Goal: Task Accomplishment & Management: Complete application form

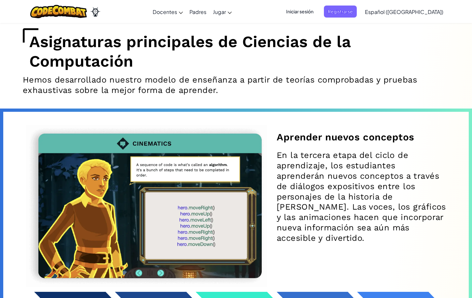
scroll to position [2050, 0]
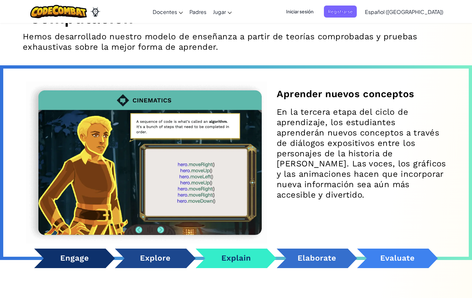
click at [84, 265] on button "Carousel Engage Item" at bounding box center [74, 259] width 81 height 20
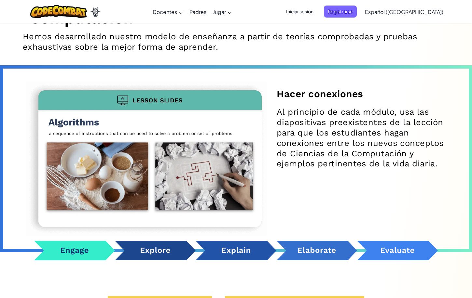
click at [137, 261] on button "Carousel Explore Item" at bounding box center [155, 251] width 81 height 20
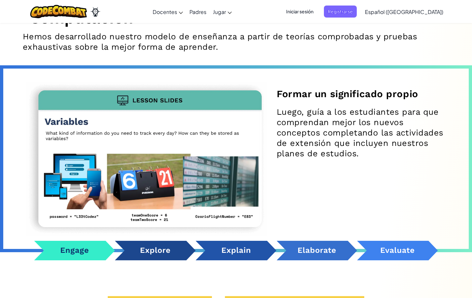
click at [243, 255] on button "Carousel Explain Item" at bounding box center [236, 251] width 81 height 20
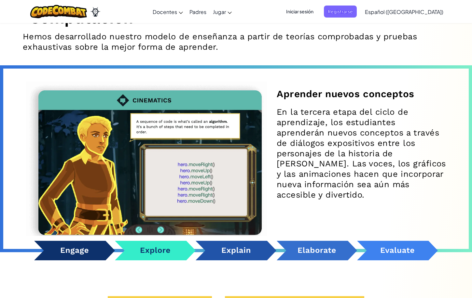
click at [310, 254] on button "Carousel Elaborate Item" at bounding box center [316, 251] width 81 height 20
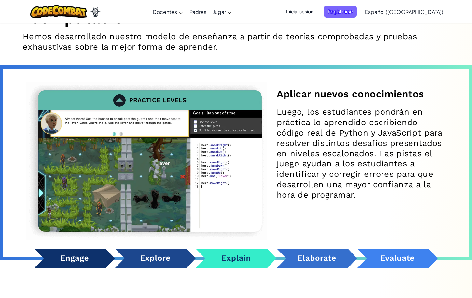
click at [396, 257] on button "Carousel Evaluate Item" at bounding box center [397, 259] width 81 height 20
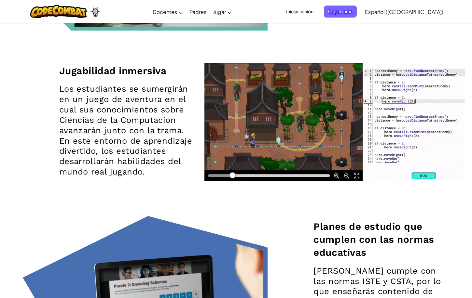
scroll to position [0, 0]
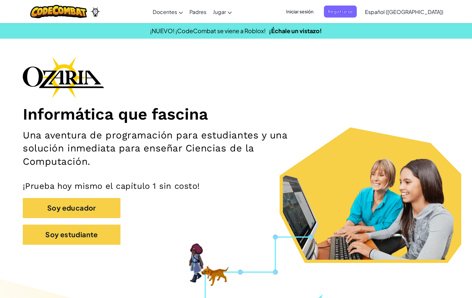
click at [378, 116] on h1 "Informática que fascina" at bounding box center [236, 114] width 426 height 19
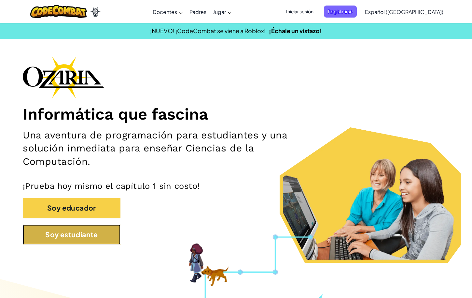
click at [70, 238] on button "Soy estudiante" at bounding box center [72, 235] width 98 height 20
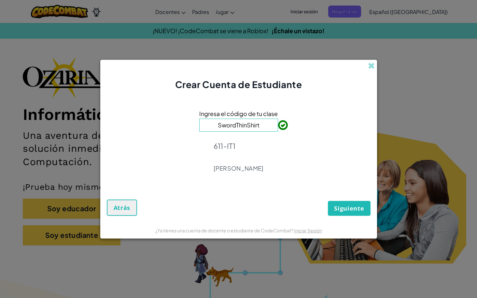
type input "SwordThinShirt"
click at [353, 212] on span "Siguiente" at bounding box center [349, 209] width 30 height 8
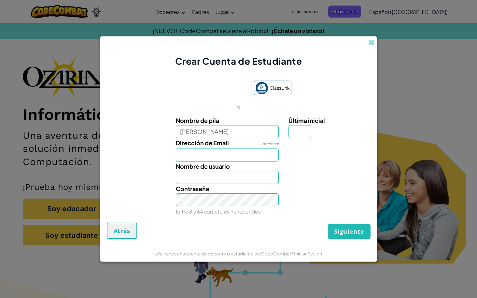
type input "Bruno Mézquita"
click at [196, 155] on input "Dirección de Email" at bounding box center [227, 155] width 103 height 13
click at [212, 153] on input "Dirección de Email" at bounding box center [227, 155] width 103 height 13
drag, startPoint x: 125, startPoint y: 129, endPoint x: 134, endPoint y: 129, distance: 8.8
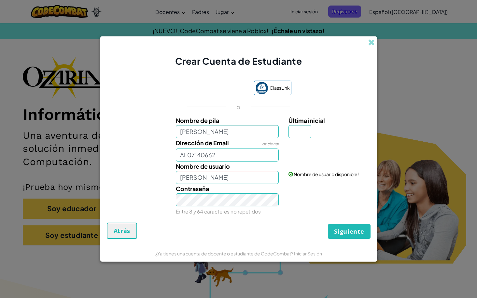
click at [127, 129] on div "Nombre de pila Bruno Mézquita Última inicial" at bounding box center [238, 127] width 270 height 22
click at [245, 150] on input "AL07140662" at bounding box center [227, 155] width 103 height 13
paste input "@"
drag, startPoint x: 189, startPoint y: 157, endPoint x: 251, endPoint y: 156, distance: 62.2
click at [251, 156] on input "AL07140662@tecmilenio.mx" at bounding box center [227, 155] width 103 height 13
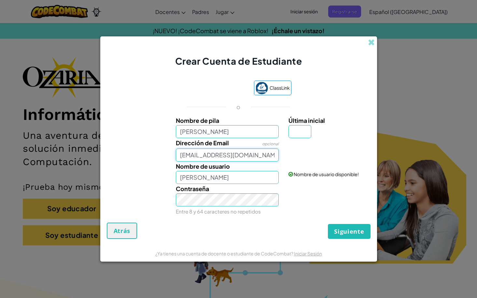
type input "AL07140662@tecmilenio.mx"
click at [255, 181] on input "Bruno Mézquita" at bounding box center [227, 177] width 103 height 13
click at [256, 182] on input "Bruno" at bounding box center [227, 177] width 103 height 13
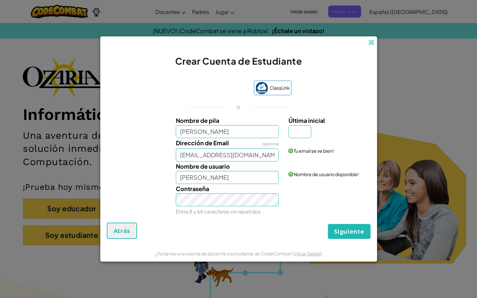
click at [290, 183] on div "Nombre de usuario Bruno Nombre de usuario disponible!" at bounding box center [238, 173] width 270 height 22
click at [299, 206] on div "Contraseña Entre 8 y 64 caracteres no repetidos" at bounding box center [238, 200] width 270 height 32
click at [239, 173] on input "Bruno" at bounding box center [227, 177] width 103 height 13
click at [260, 175] on input "BrunoM" at bounding box center [227, 177] width 103 height 13
click at [355, 201] on div "Contraseña Entre 8 y 64 caracteres no repetidos" at bounding box center [238, 200] width 270 height 32
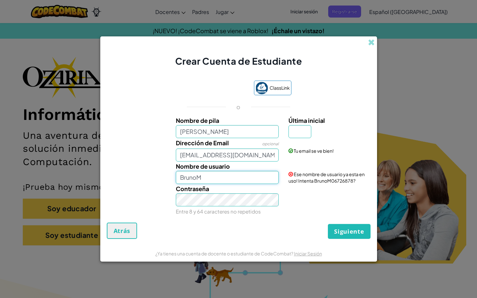
click at [266, 180] on input "BrunoM" at bounding box center [227, 177] width 103 height 13
type input "BrunoMN"
click at [296, 197] on div "Contraseña Entre 8 y 64 caracteres no repetidos" at bounding box center [238, 200] width 270 height 32
click at [226, 172] on input "BrunoMN" at bounding box center [227, 177] width 103 height 13
click at [342, 237] on button "Siguiente" at bounding box center [349, 231] width 42 height 15
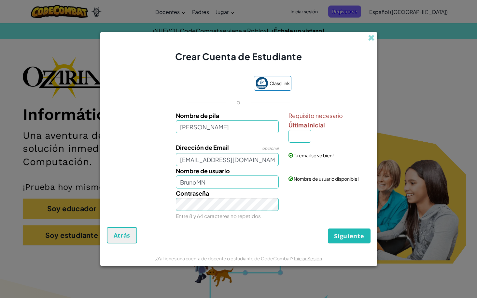
click at [300, 126] on span "Última inicial" at bounding box center [306, 124] width 36 height 7
click at [300, 130] on input "Última inicial" at bounding box center [299, 136] width 23 height 13
click at [296, 140] on input "Última inicial" at bounding box center [299, 136] width 23 height 13
type input "N"
type input "Bruno MézquitaN"
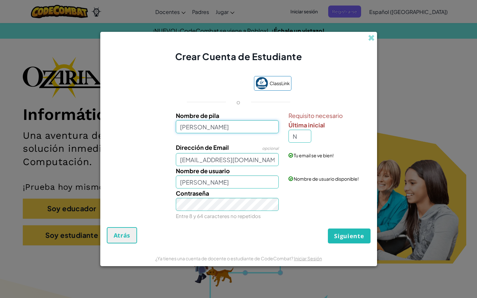
click at [213, 126] on input "Bruno Mézquita" at bounding box center [227, 126] width 103 height 13
type input "Bruno"
type input "BrunoN"
click at [304, 137] on input "N" at bounding box center [299, 136] width 23 height 13
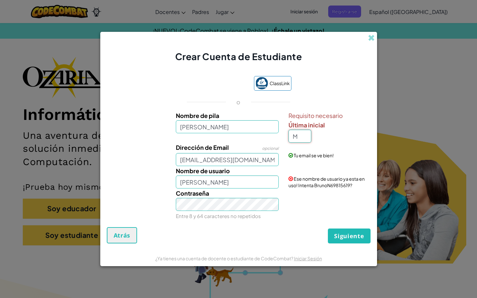
type input "M"
click at [321, 139] on div "Requisito necesario Última inicial M" at bounding box center [328, 127] width 80 height 32
click at [210, 187] on input "BrunoM" at bounding box center [227, 182] width 103 height 13
type input "BrunoMN"
click at [307, 202] on div "Contraseña Entre 8 y 64 caracteres no repetidos" at bounding box center [238, 205] width 270 height 32
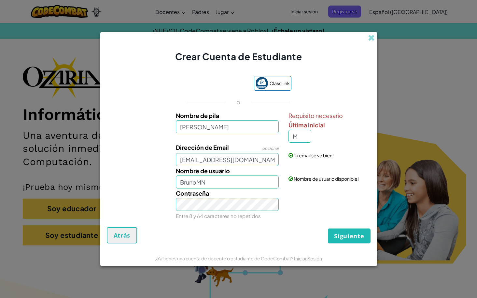
click at [299, 127] on span "Última inicial" at bounding box center [306, 124] width 36 height 7
click at [299, 130] on input "M" at bounding box center [299, 136] width 23 height 13
click at [305, 136] on input "M" at bounding box center [299, 136] width 23 height 13
click at [330, 141] on div "Requisito necesario Última inicial M" at bounding box center [328, 127] width 80 height 32
click at [307, 139] on input "M" at bounding box center [299, 136] width 23 height 13
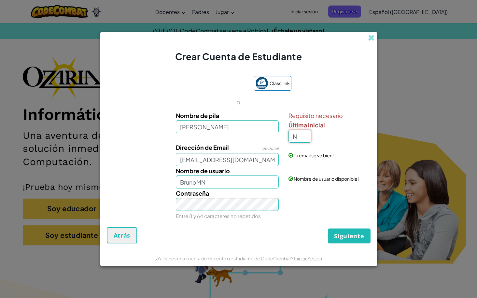
type input "N"
type input "BrunoN"
click at [343, 136] on div "Requisito necesario Última inicial N" at bounding box center [328, 127] width 80 height 32
click at [304, 135] on input "N" at bounding box center [299, 136] width 23 height 13
type input "M"
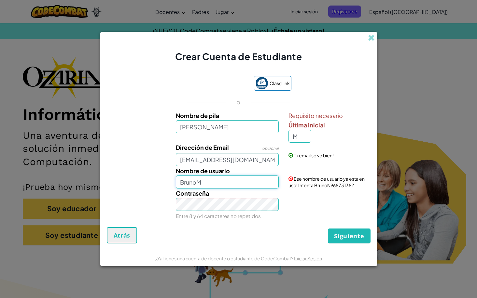
click at [222, 184] on input "BrunoM" at bounding box center [227, 182] width 103 height 13
type input "BrunoMN"
click at [358, 242] on button "Siguiente" at bounding box center [349, 236] width 42 height 15
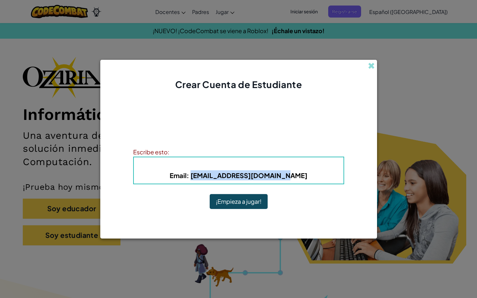
drag, startPoint x: 205, startPoint y: 176, endPoint x: 298, endPoint y: 177, distance: 93.4
click at [298, 177] on h5 "Email : AL07140662@tecmilenio.mx" at bounding box center [238, 176] width 197 height 10
click at [330, 178] on h5 "Email : AL07140662@tecmilenio.mx" at bounding box center [238, 176] width 197 height 10
click at [241, 202] on button "¡Empieza a jugar!" at bounding box center [239, 201] width 58 height 15
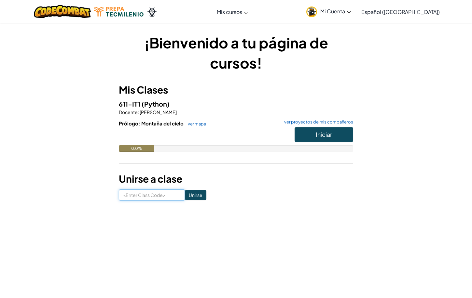
click at [152, 196] on input at bounding box center [152, 195] width 66 height 11
click at [351, 10] on span "Mi Cuenta" at bounding box center [335, 11] width 31 height 7
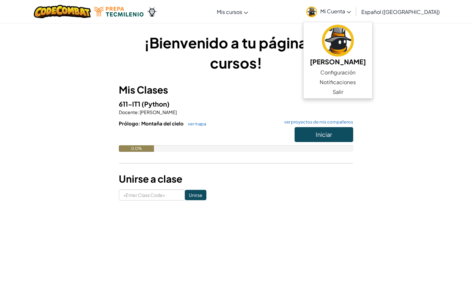
click at [415, 76] on div "¡Bienvenido a tu página de cursos! Mis Clases 611-IT1 (Python) Docente : Manuel…" at bounding box center [236, 117] width 381 height 168
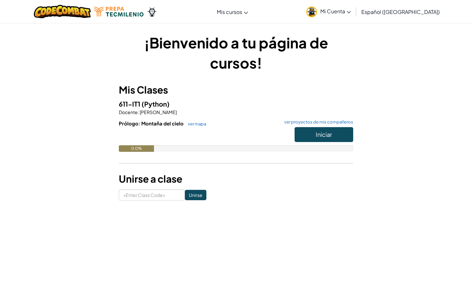
click at [361, 62] on div "¡Bienvenido a tu página de cursos! Mis Clases 611-IT1 (Python) Docente : Manuel…" at bounding box center [236, 117] width 381 height 168
click at [333, 12] on link "Mi Cuenta" at bounding box center [328, 11] width 51 height 20
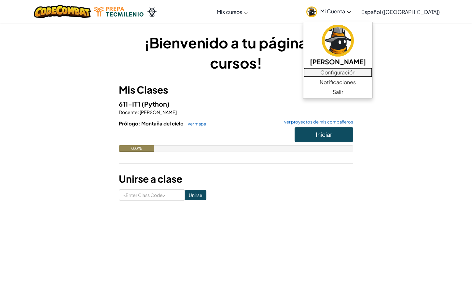
click at [343, 72] on link "Configuración" at bounding box center [337, 73] width 69 height 10
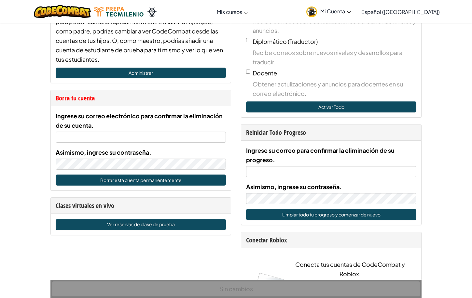
scroll to position [390, 0]
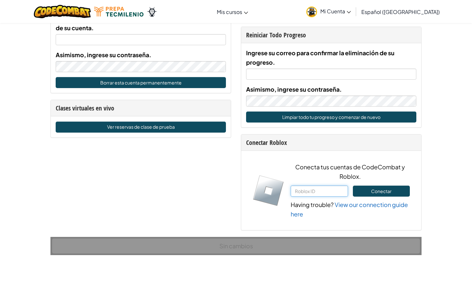
click at [308, 195] on input "text" at bounding box center [319, 191] width 57 height 11
type input "495303072"
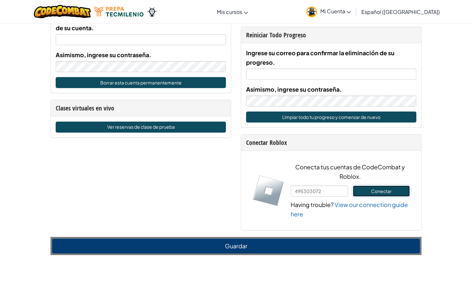
click at [382, 192] on button "Conectar" at bounding box center [381, 191] width 57 height 11
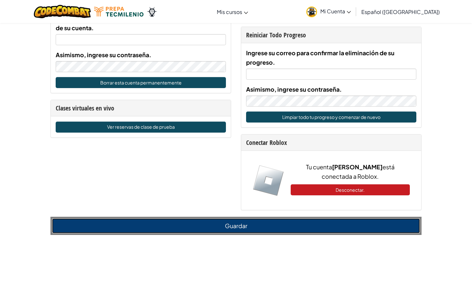
click at [325, 227] on button "Guardar" at bounding box center [236, 226] width 368 height 15
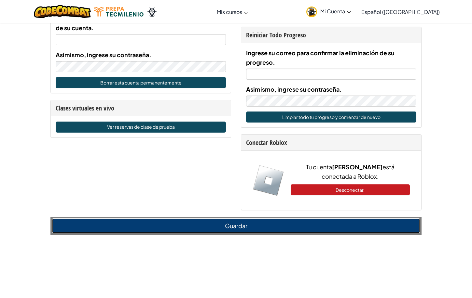
click at [266, 219] on button "Guardar" at bounding box center [236, 226] width 368 height 15
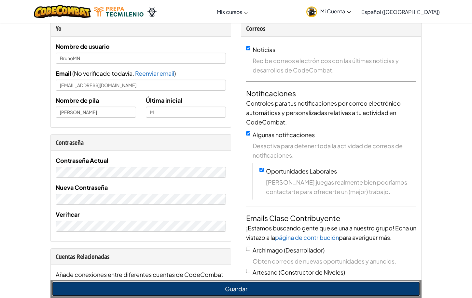
scroll to position [0, 0]
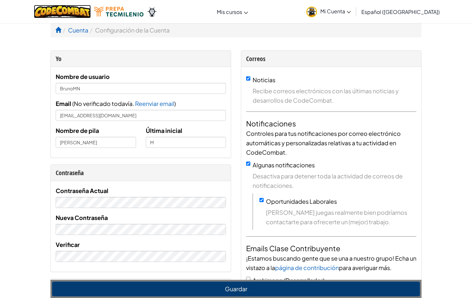
click at [59, 11] on img at bounding box center [62, 11] width 57 height 13
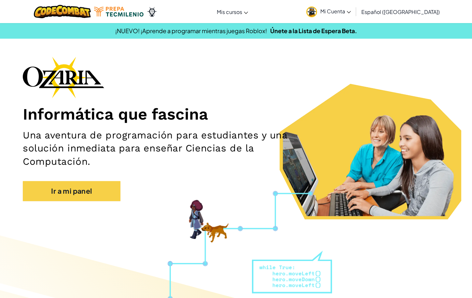
click at [354, 18] on link "Mi Cuenta" at bounding box center [328, 11] width 51 height 20
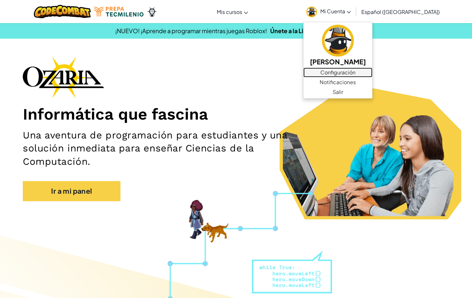
click at [353, 73] on link "Configuración" at bounding box center [337, 73] width 69 height 10
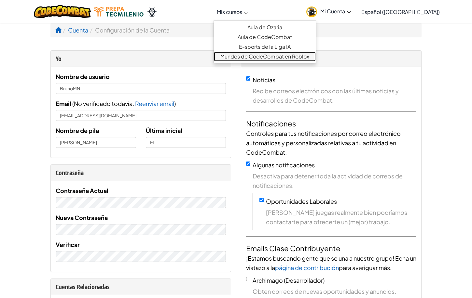
click at [263, 58] on link "Mundos de CodeCombat en Roblox" at bounding box center [265, 57] width 102 height 10
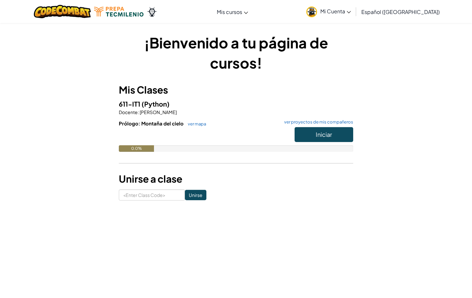
click at [351, 12] on span "Mi Cuenta" at bounding box center [335, 11] width 31 height 7
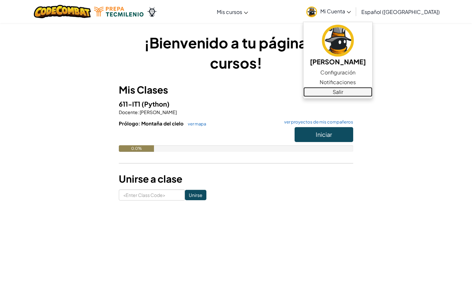
click at [342, 95] on link "Salir" at bounding box center [337, 92] width 69 height 10
